Goal: Information Seeking & Learning: Learn about a topic

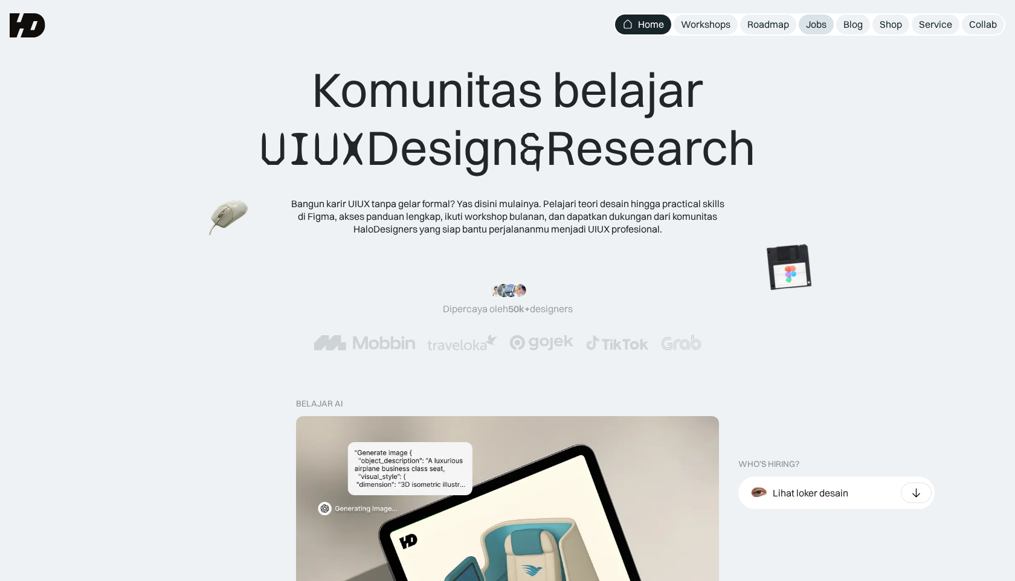
click at [812, 18] on div "Jobs" at bounding box center [816, 24] width 21 height 13
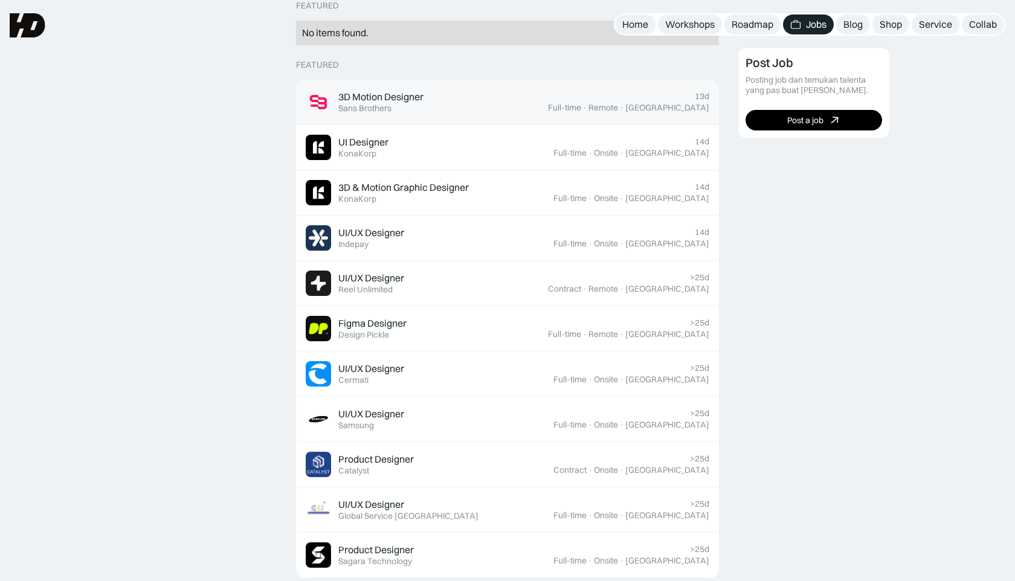
scroll to position [327, 0]
click at [548, 103] on div "3D Motion Designer Featured Sans Brothers" at bounding box center [427, 102] width 242 height 25
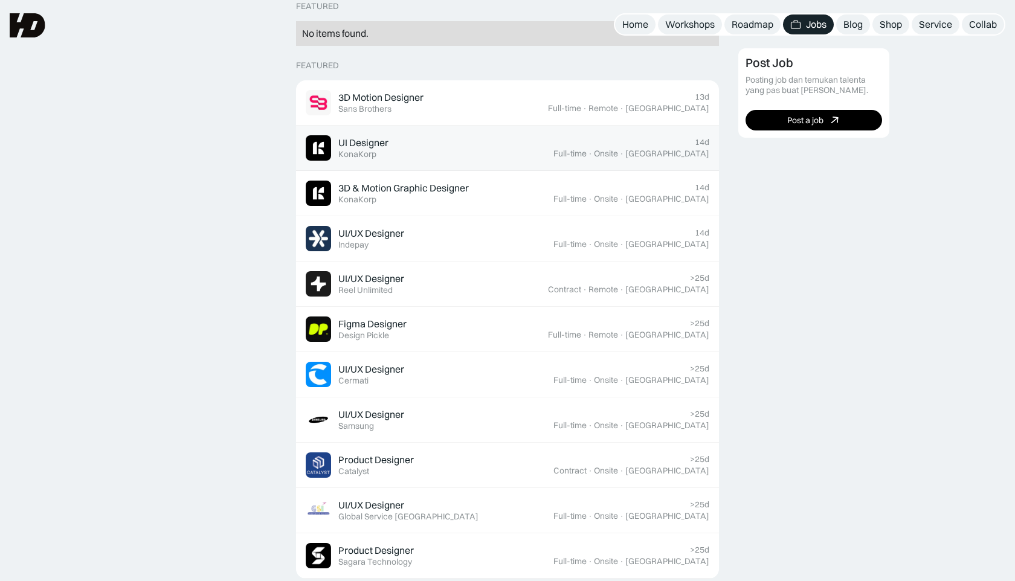
click at [355, 153] on div "KonaKorp" at bounding box center [357, 154] width 38 height 10
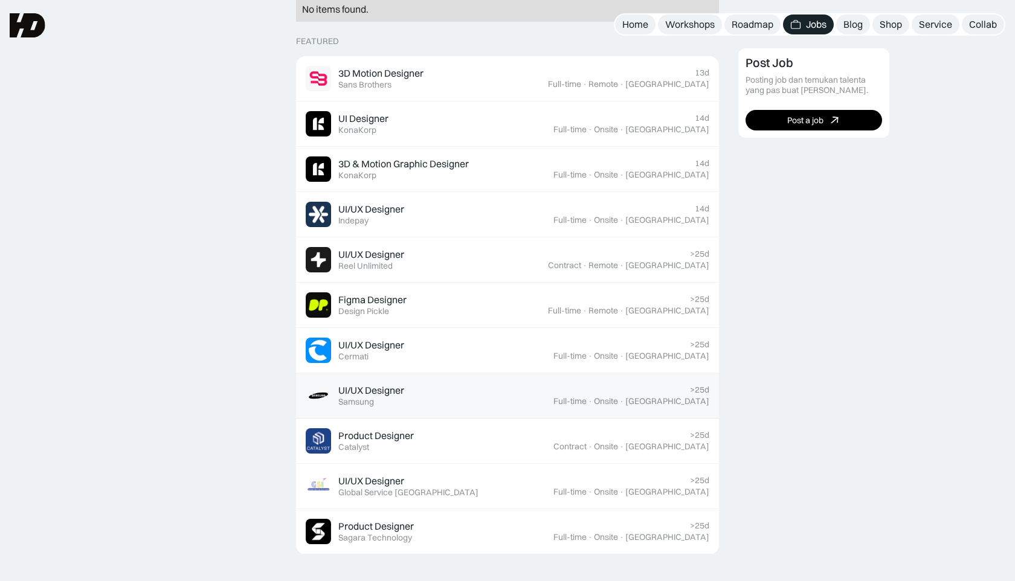
scroll to position [341, 0]
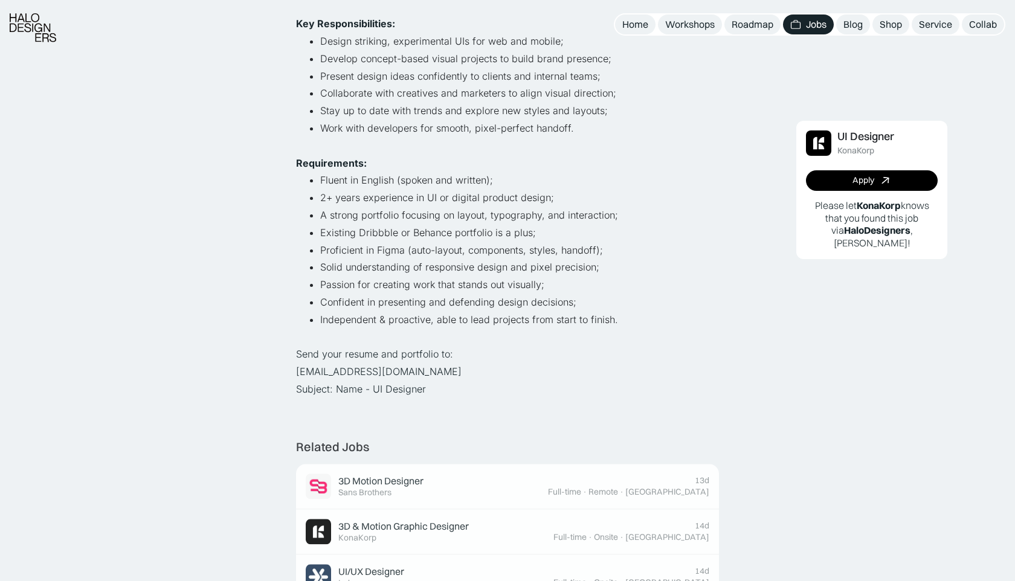
scroll to position [445, 0]
